Goal: Complete application form

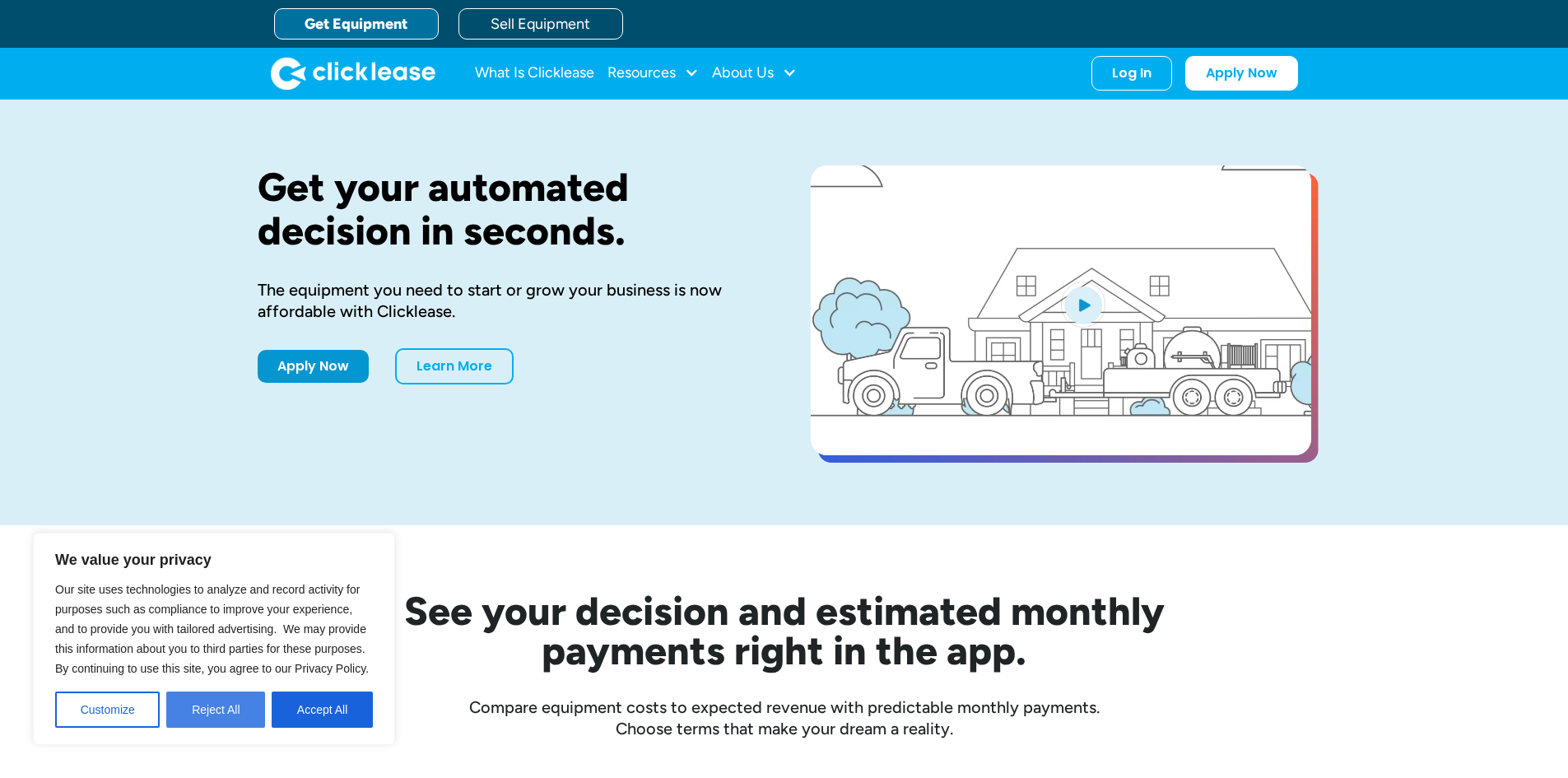
click at [224, 710] on button "Reject All" at bounding box center [215, 710] width 98 height 36
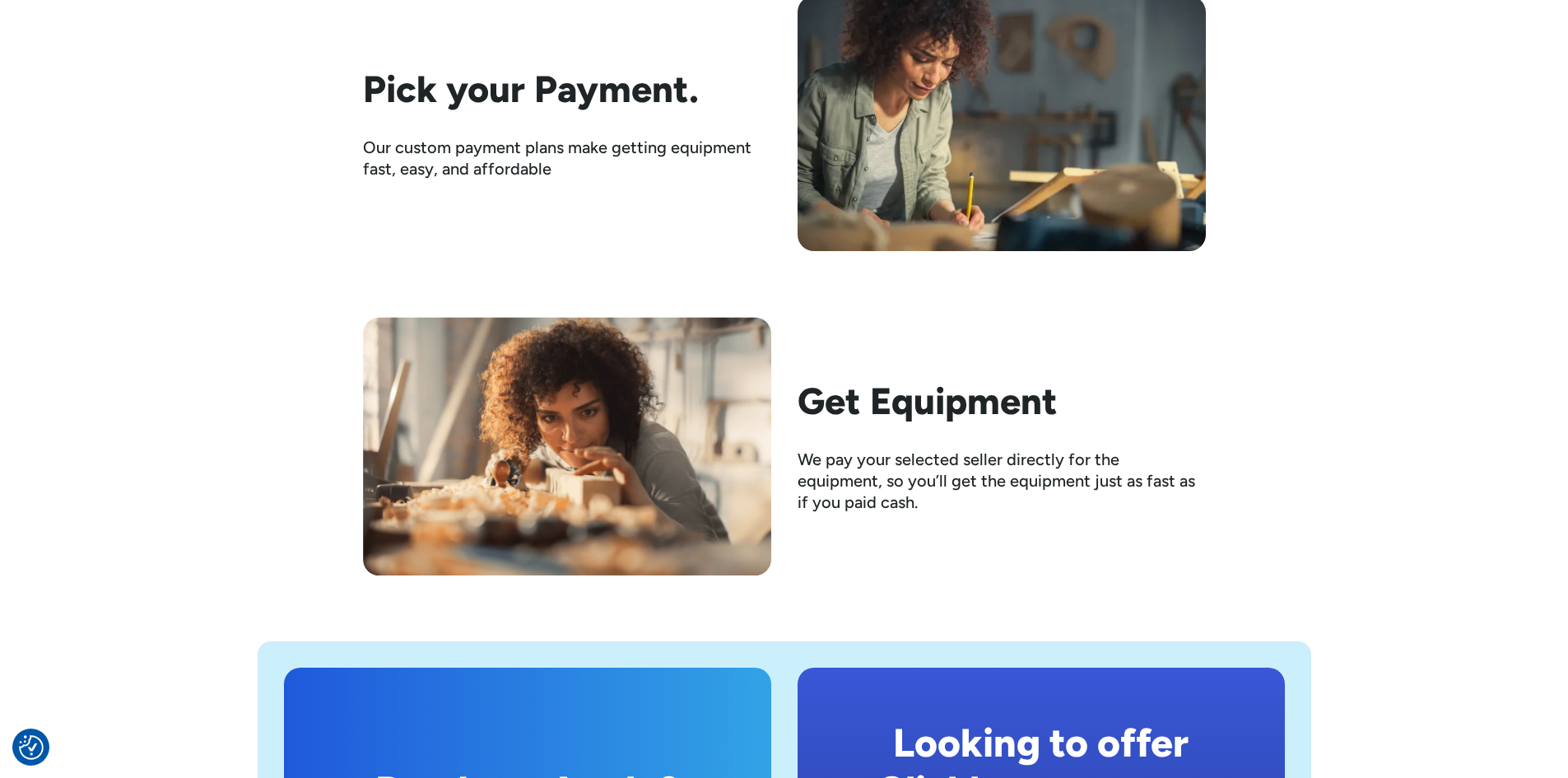
scroll to position [2965, 0]
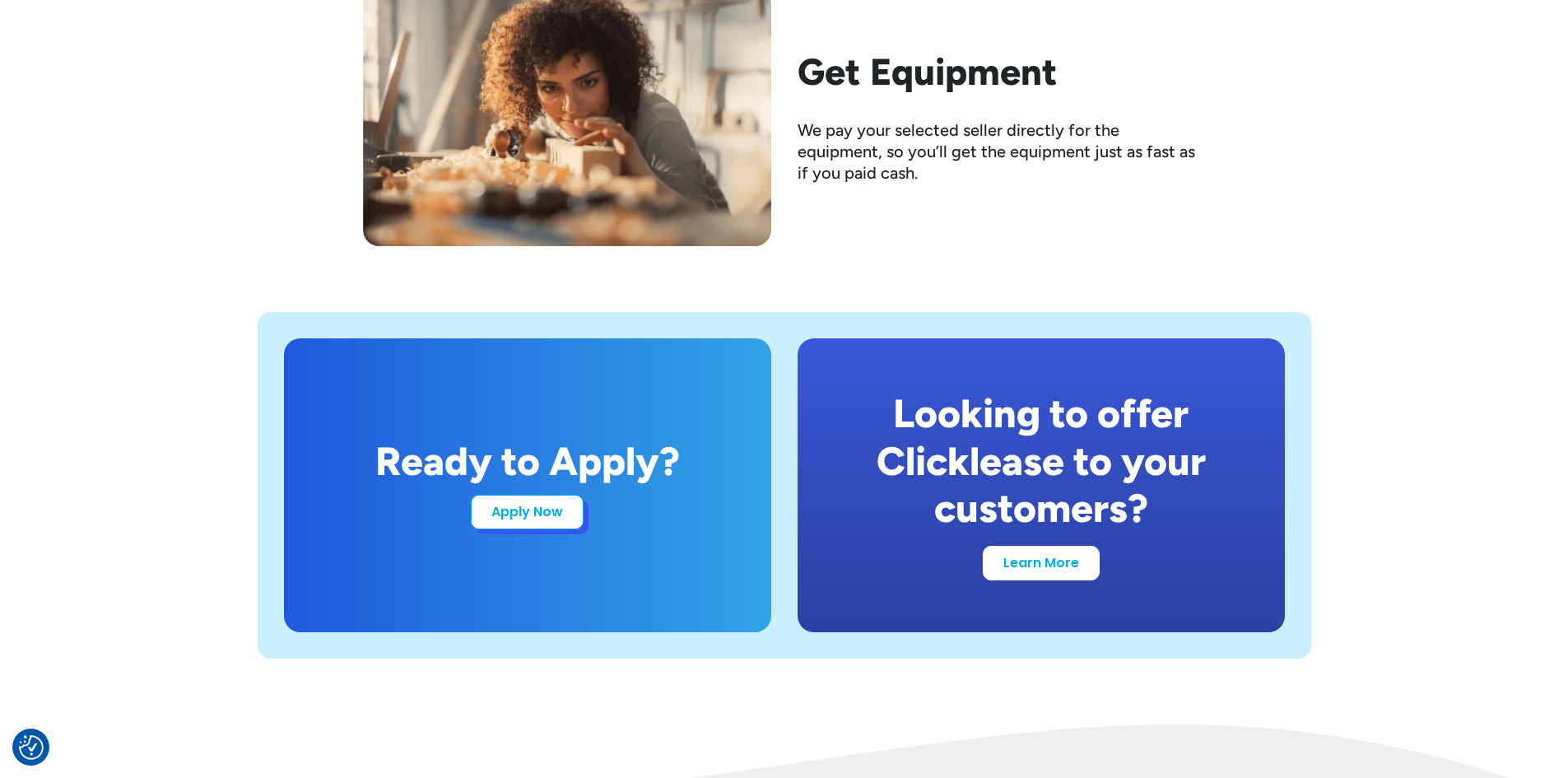
click at [516, 515] on link "Apply Now" at bounding box center [527, 512] width 113 height 34
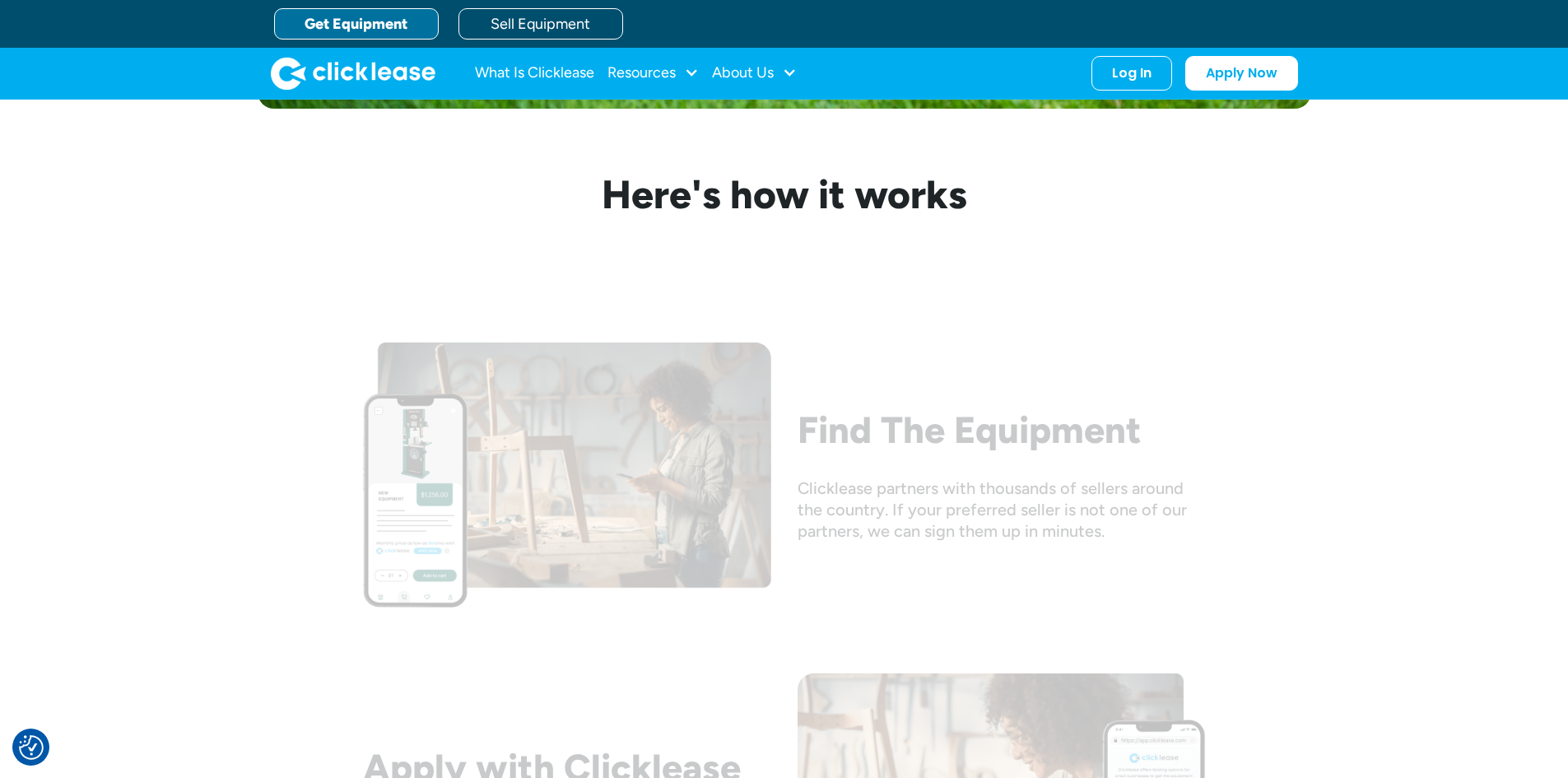
scroll to position [1317, 0]
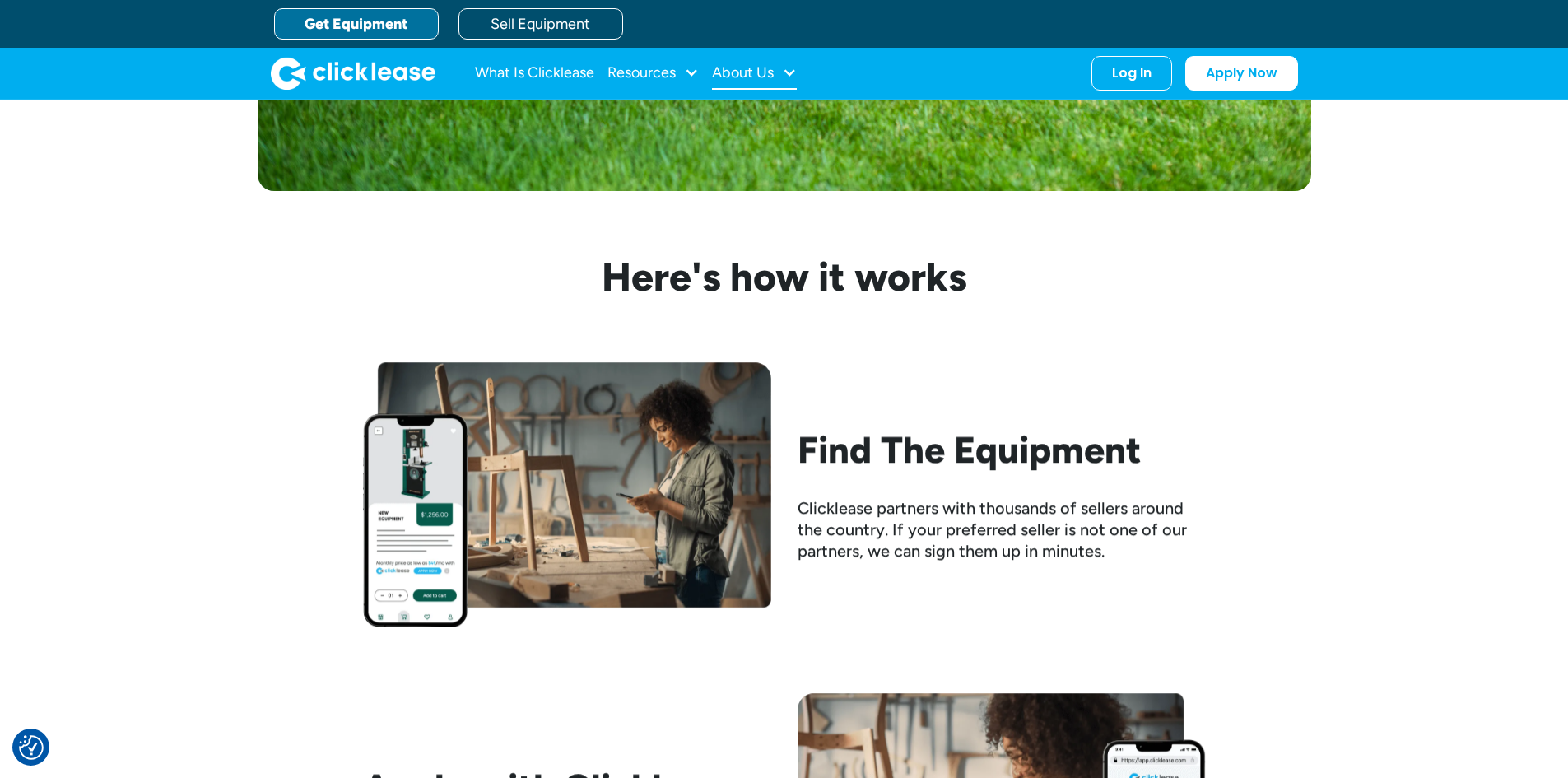
click at [738, 72] on div "About Us" at bounding box center [742, 72] width 61 height 0
click at [744, 128] on link "About Us" at bounding box center [756, 127] width 70 height 31
